Goal: Browse casually

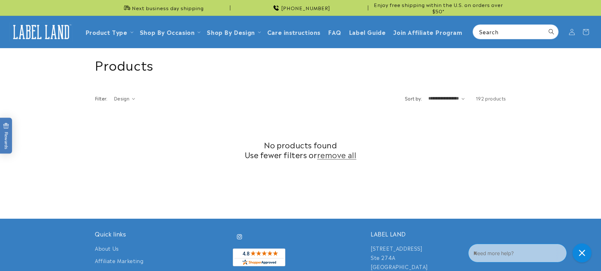
scroll to position [189, 0]
